Goal: Browse casually

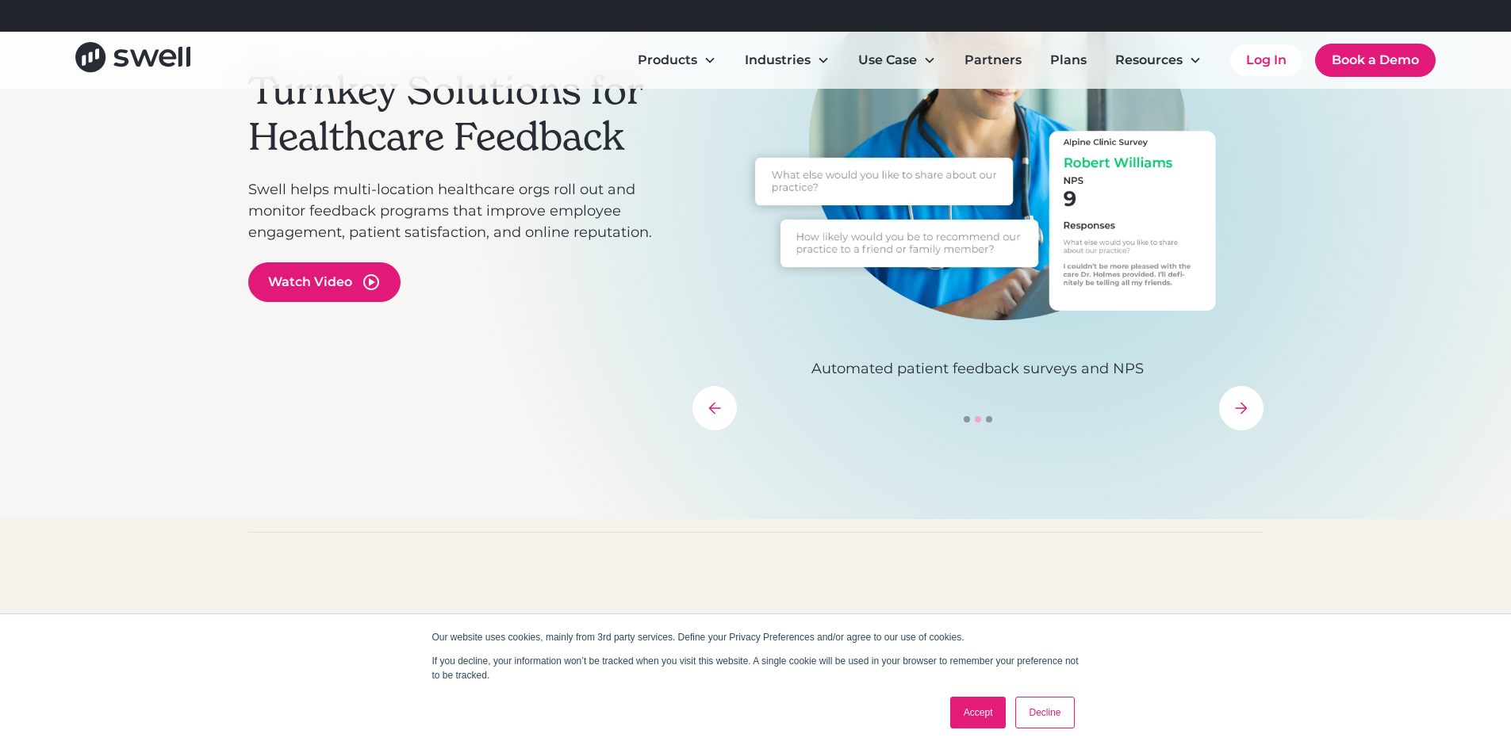
scroll to position [476, 0]
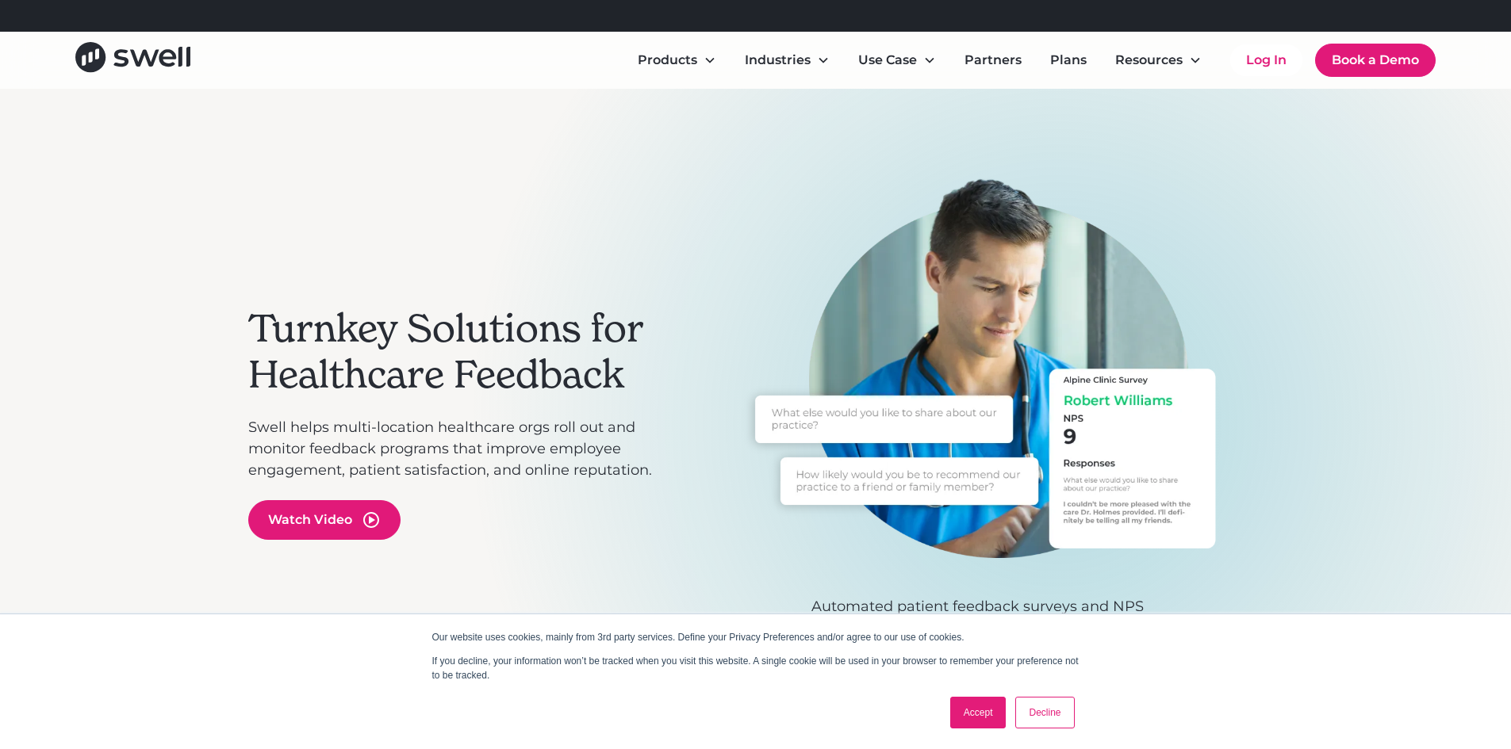
click at [976, 709] on link "Accept" at bounding box center [978, 713] width 56 height 32
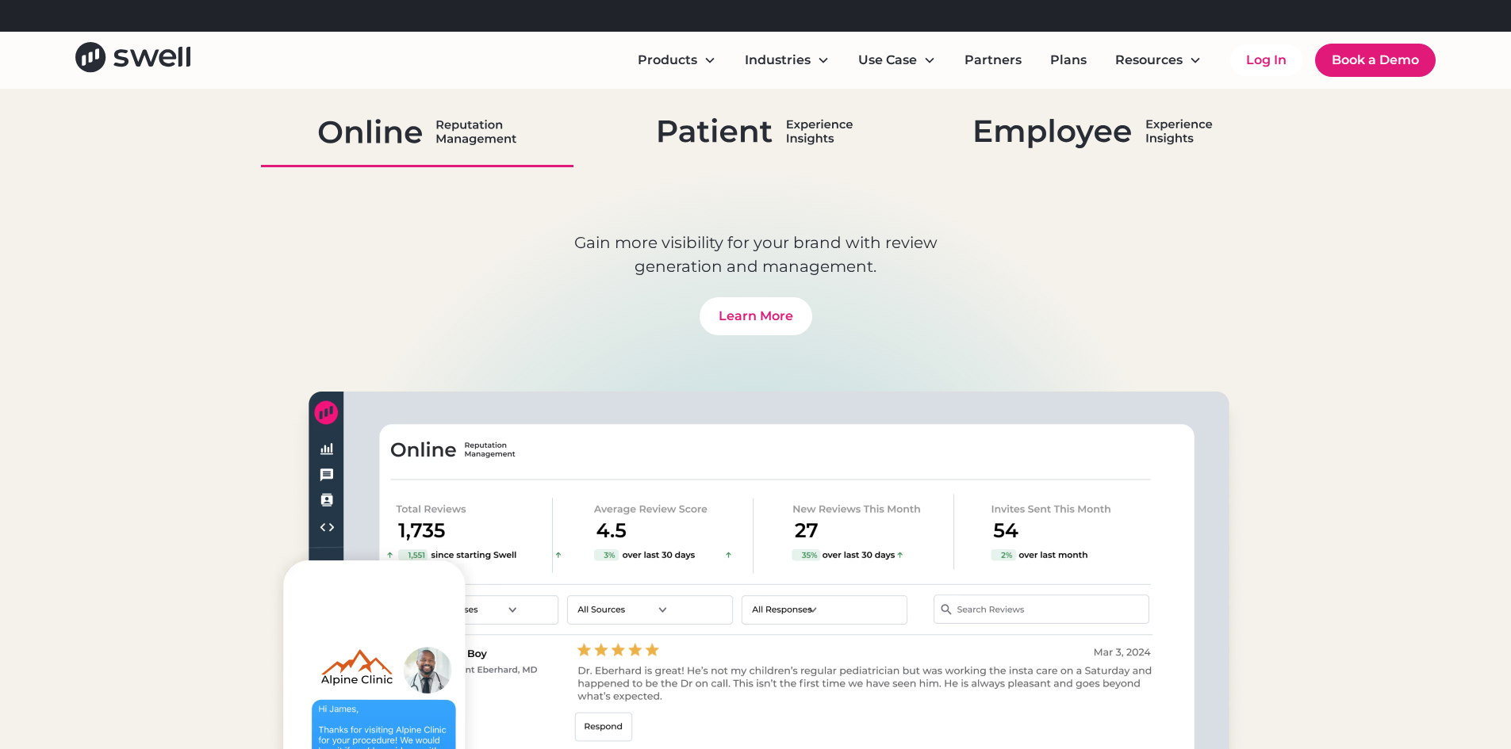
scroll to position [1190, 0]
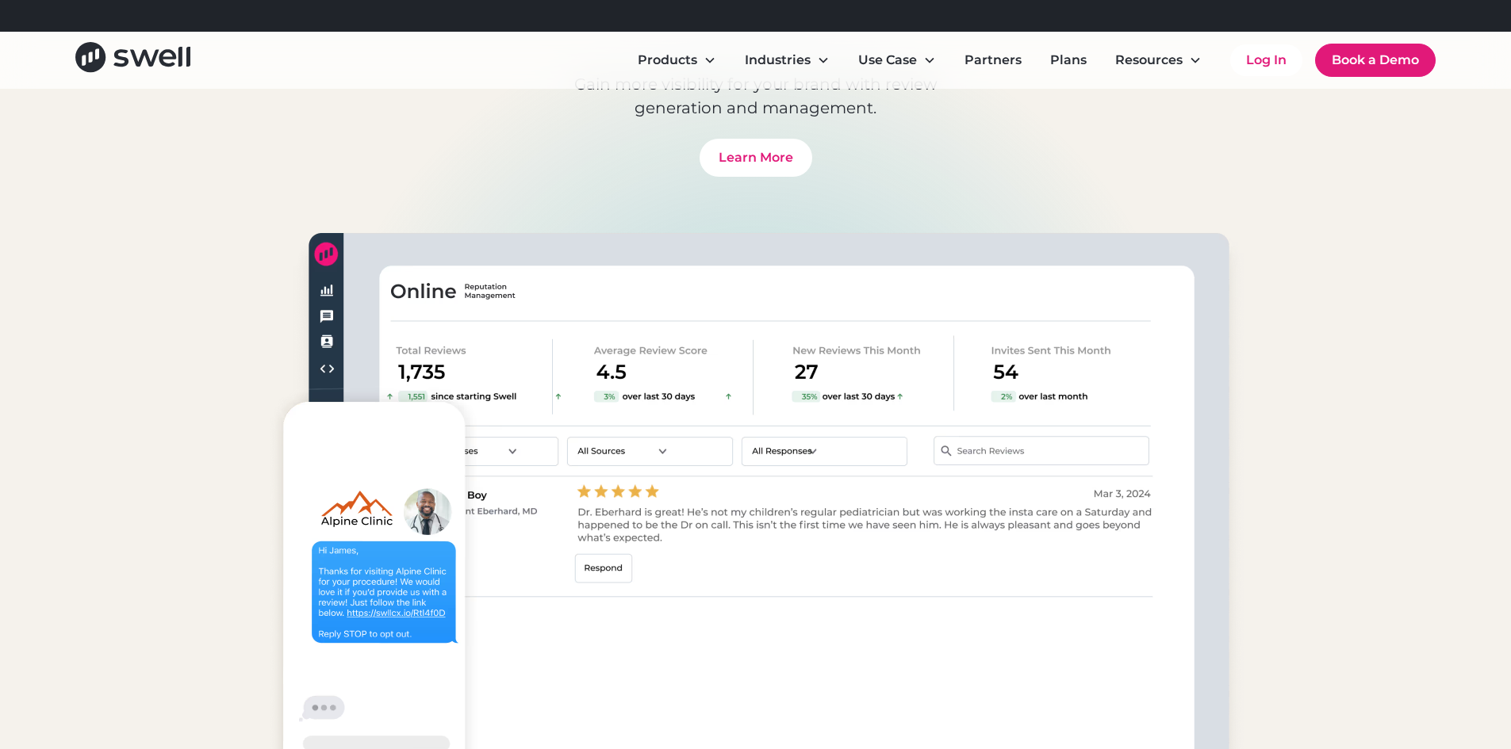
drag, startPoint x: 61, startPoint y: 448, endPoint x: 79, endPoint y: 450, distance: 17.5
click at [61, 448] on div "Products Improve The Whole Practice Experience Go from setup to results faster …" at bounding box center [755, 228] width 1511 height 1321
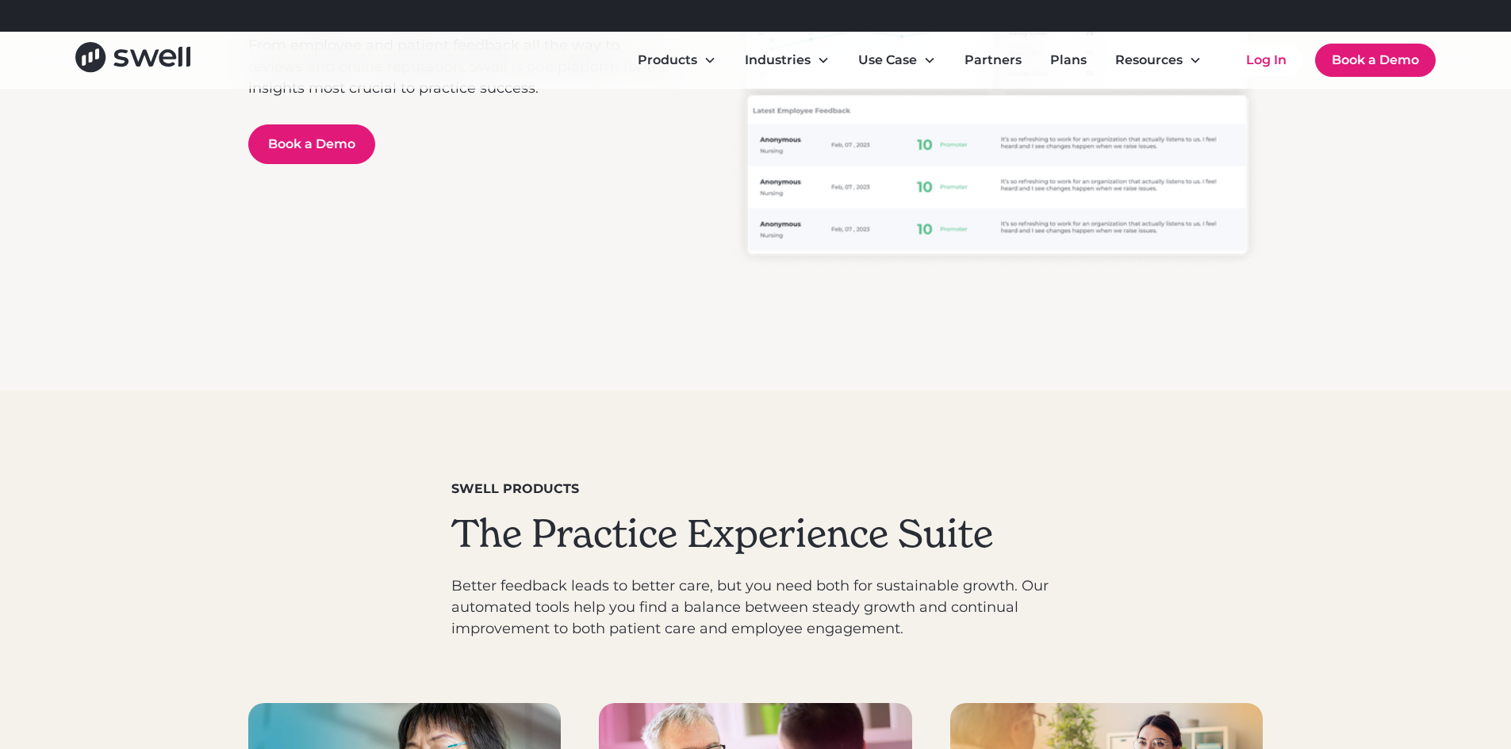
scroll to position [4203, 0]
